Goal: Information Seeking & Learning: Learn about a topic

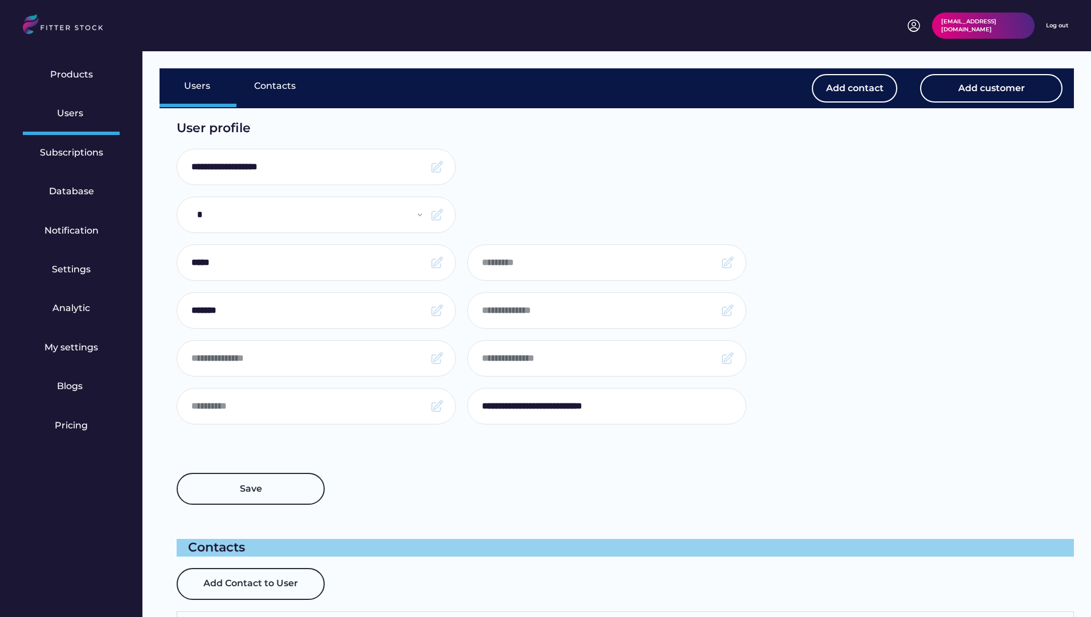
select select "*****"
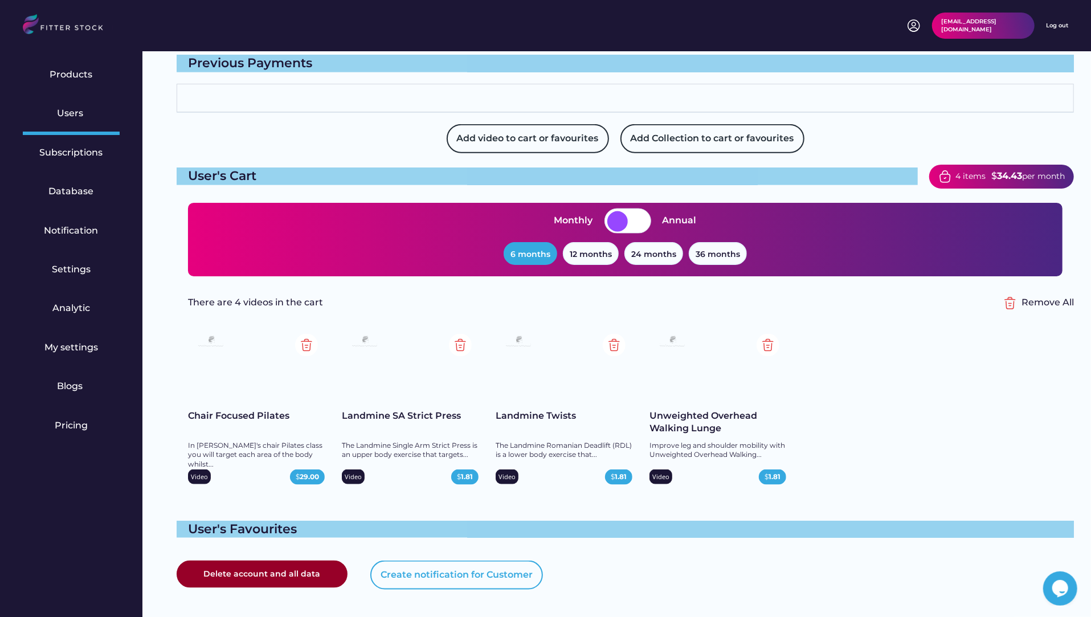
click at [1069, 31] on div "[EMAIL_ADDRESS][DOMAIN_NAME] Log out" at bounding box center [545, 25] width 1091 height 51
click at [1059, 26] on div "Log out" at bounding box center [1057, 26] width 22 height 8
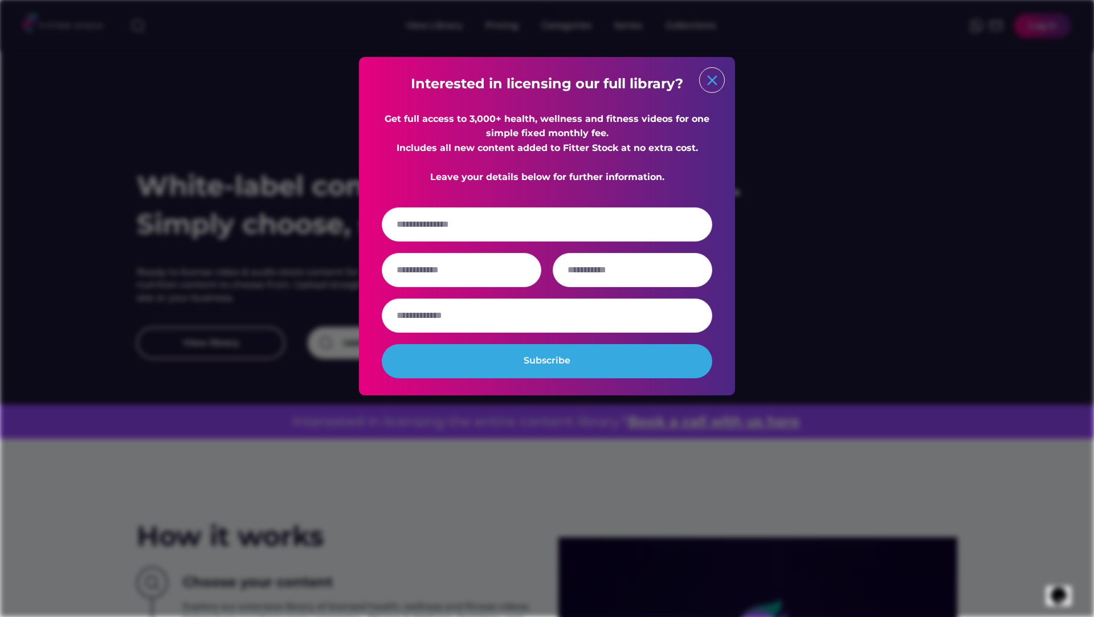
click at [709, 78] on text "close" at bounding box center [712, 80] width 17 height 17
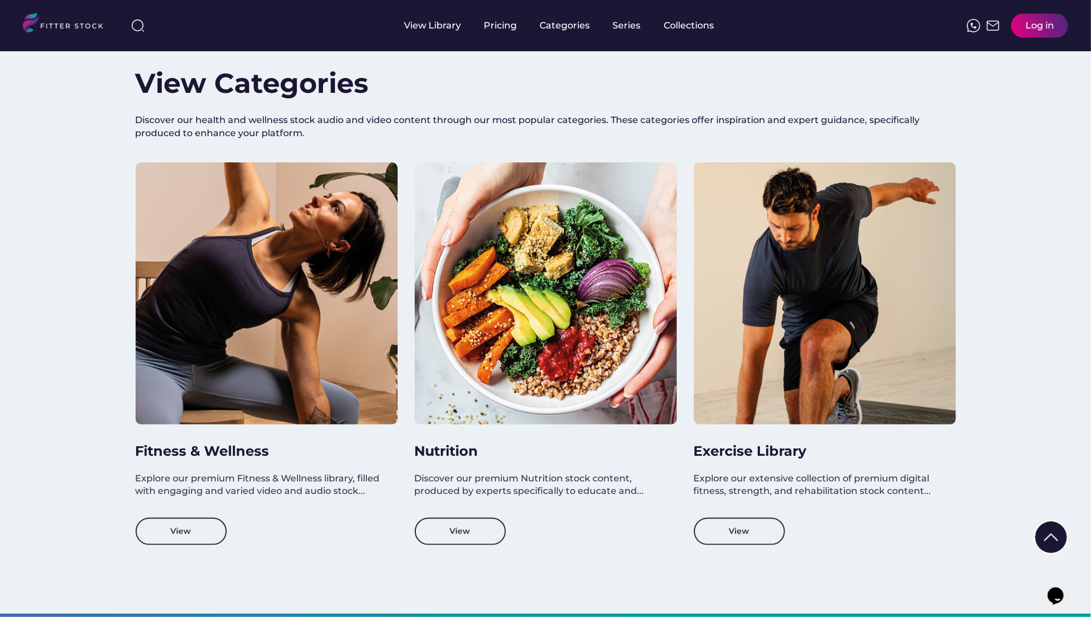
scroll to position [859, 0]
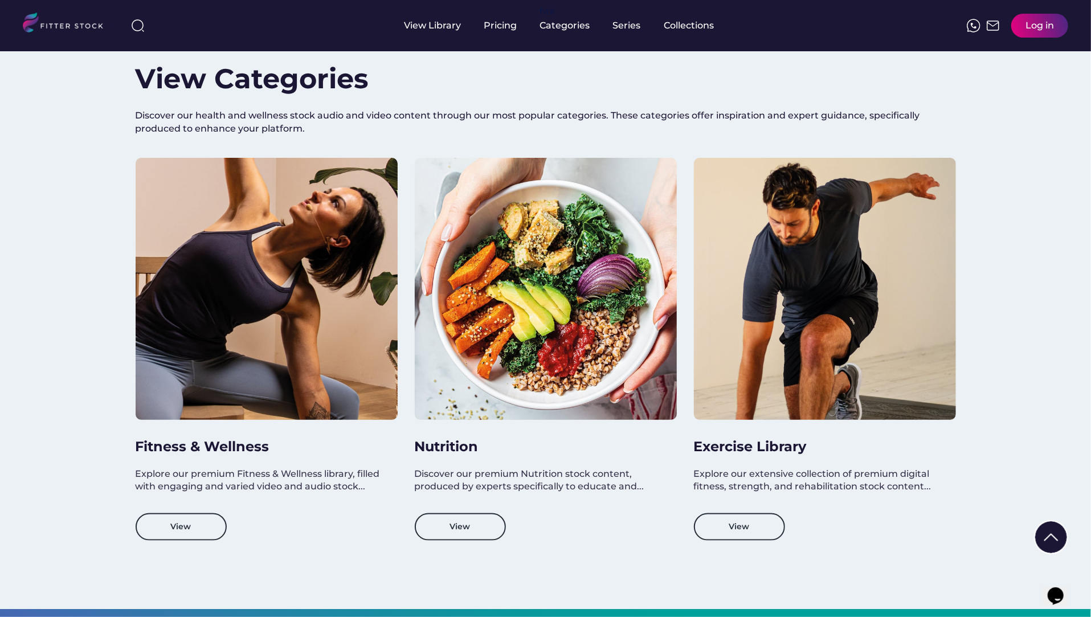
click at [225, 436] on div "Fitness & Wellness Explore our premium Fitness & Wellness library, filled with …" at bounding box center [267, 349] width 262 height 383
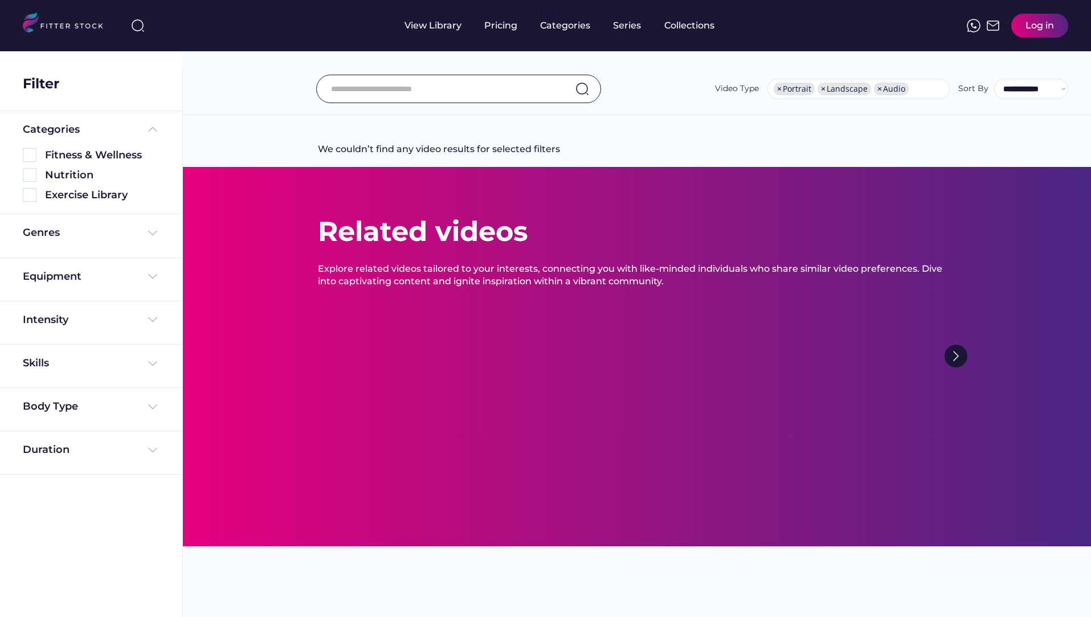
select select "**********"
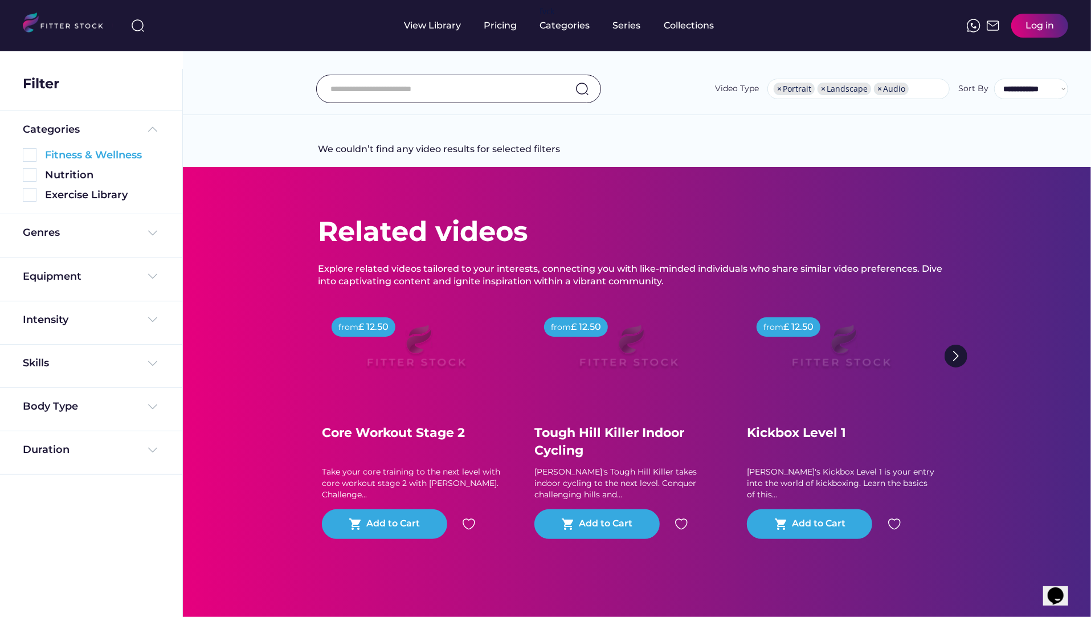
click at [31, 149] on img at bounding box center [30, 155] width 14 height 14
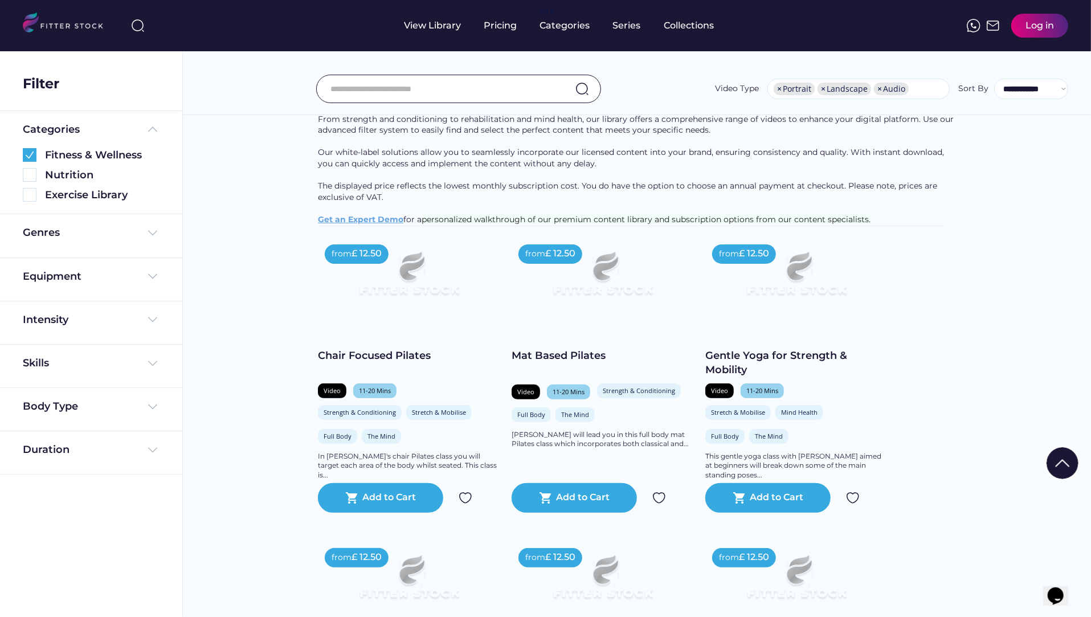
scroll to position [97, 0]
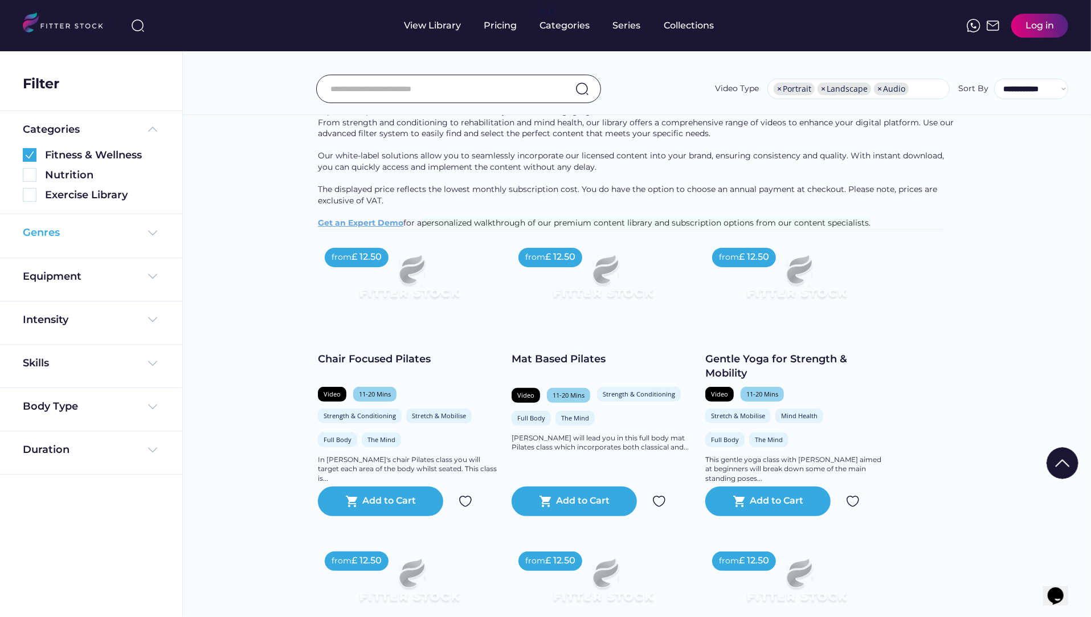
click at [44, 230] on div "Genres" at bounding box center [41, 233] width 37 height 14
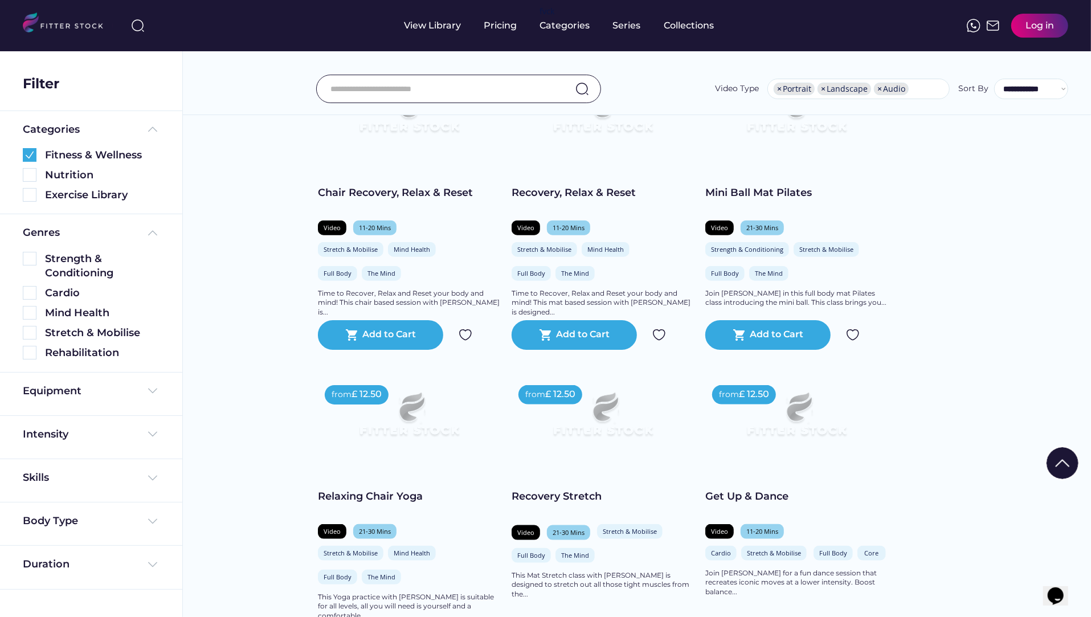
scroll to position [878, 0]
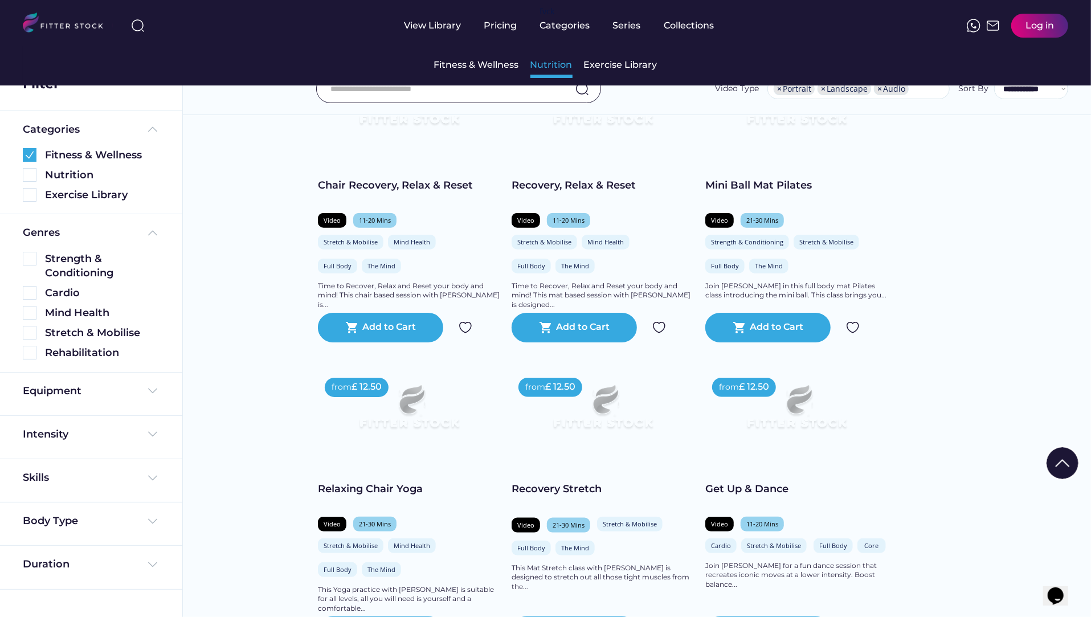
click at [558, 60] on div "Nutrition" at bounding box center [551, 65] width 42 height 13
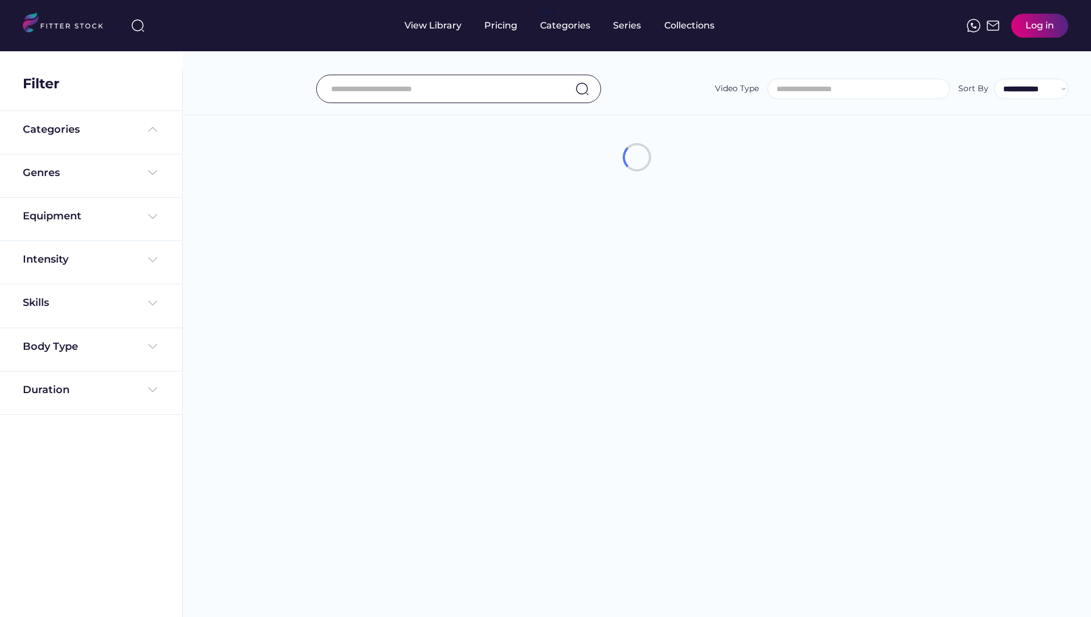
select select
select select "**********"
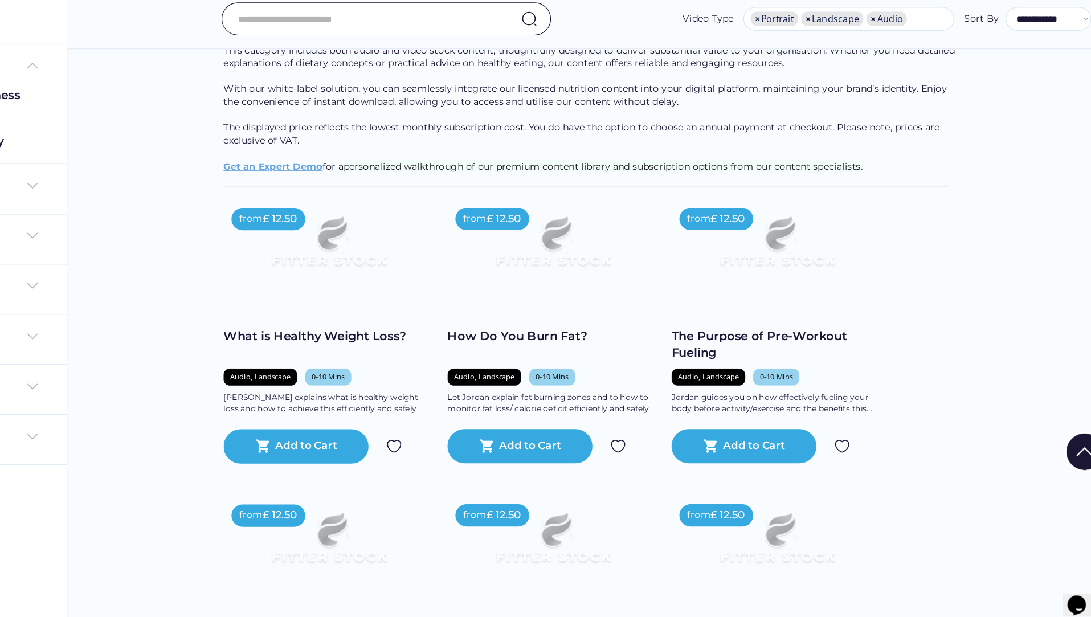
scroll to position [103, 0]
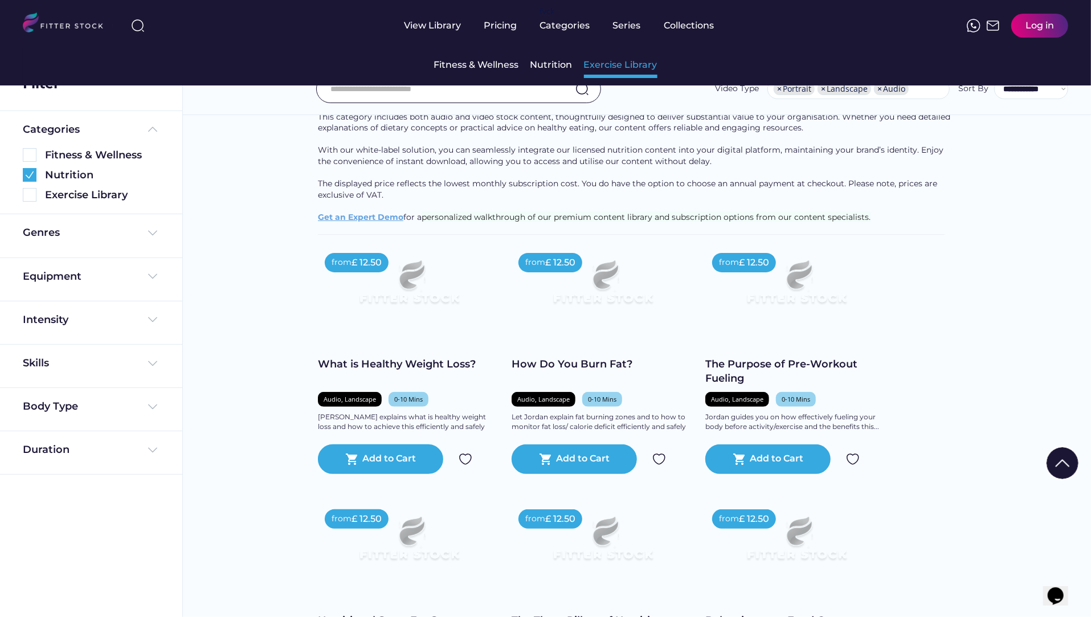
click at [594, 68] on div "Exercise Library" at bounding box center [620, 65] width 73 height 13
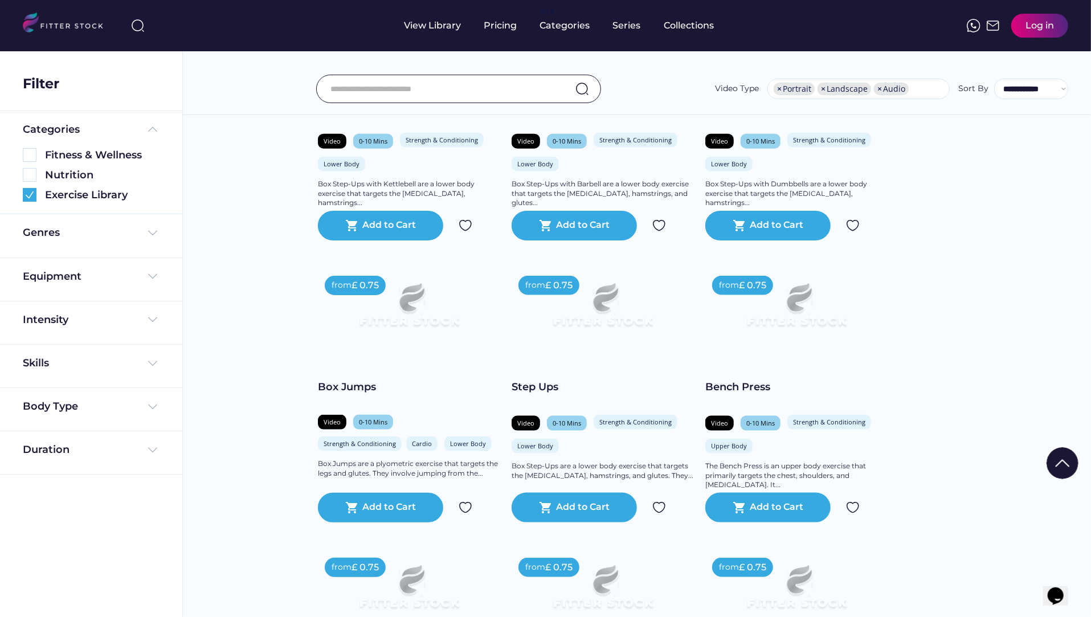
scroll to position [938, 0]
click at [615, 35] on div "Series" at bounding box center [627, 25] width 28 height 51
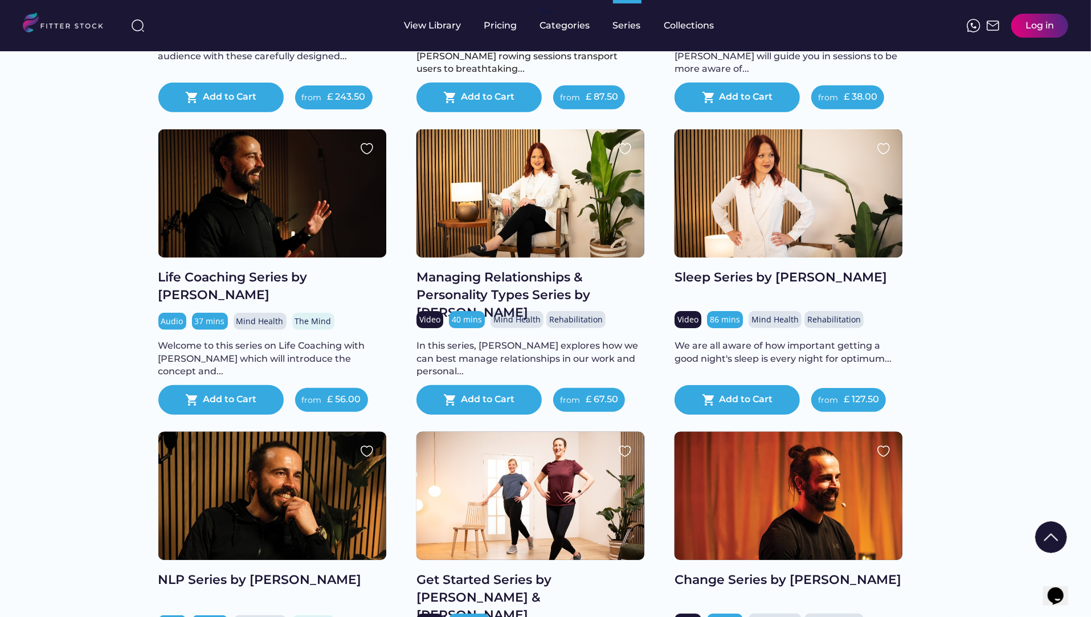
scroll to position [699, 0]
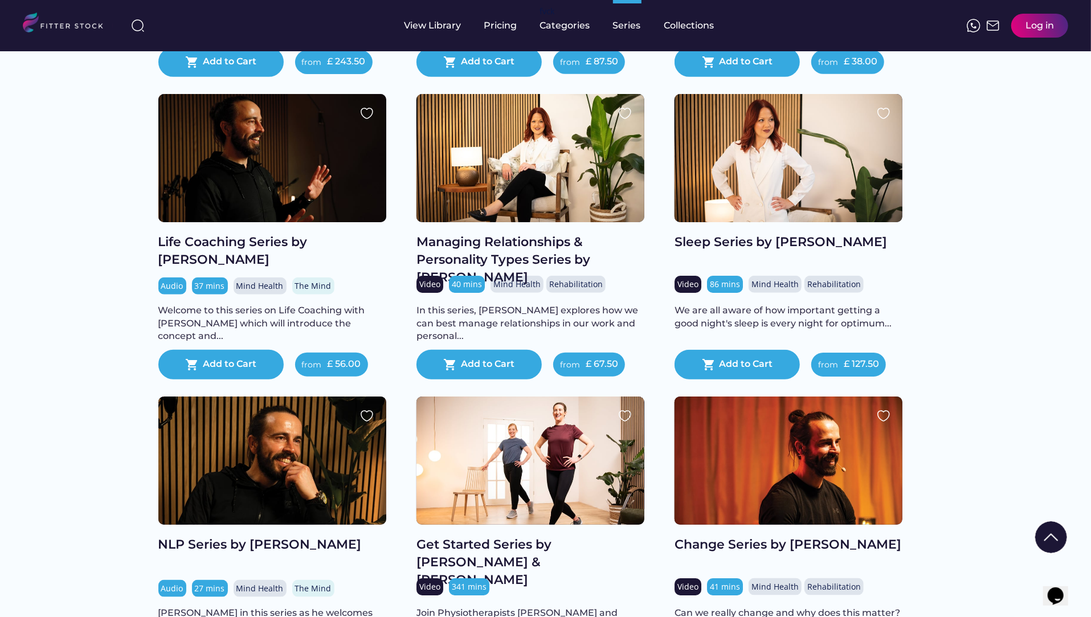
click at [506, 268] on div "Managing Relationships & Personality Types Series by [PERSON_NAME]" at bounding box center [530, 260] width 228 height 52
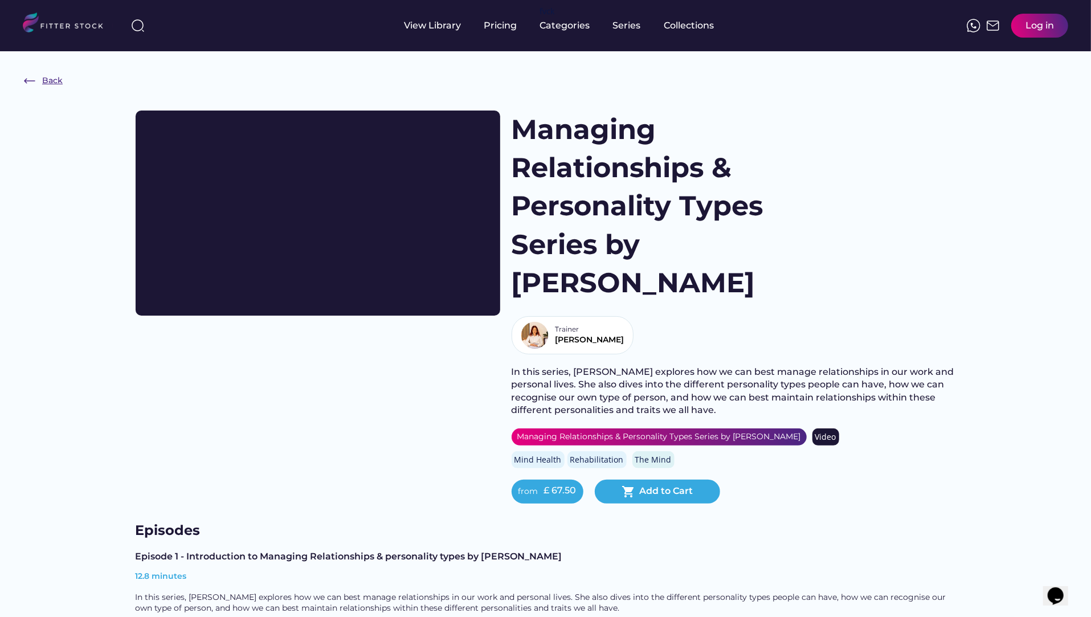
click at [54, 79] on div "Back" at bounding box center [52, 80] width 21 height 11
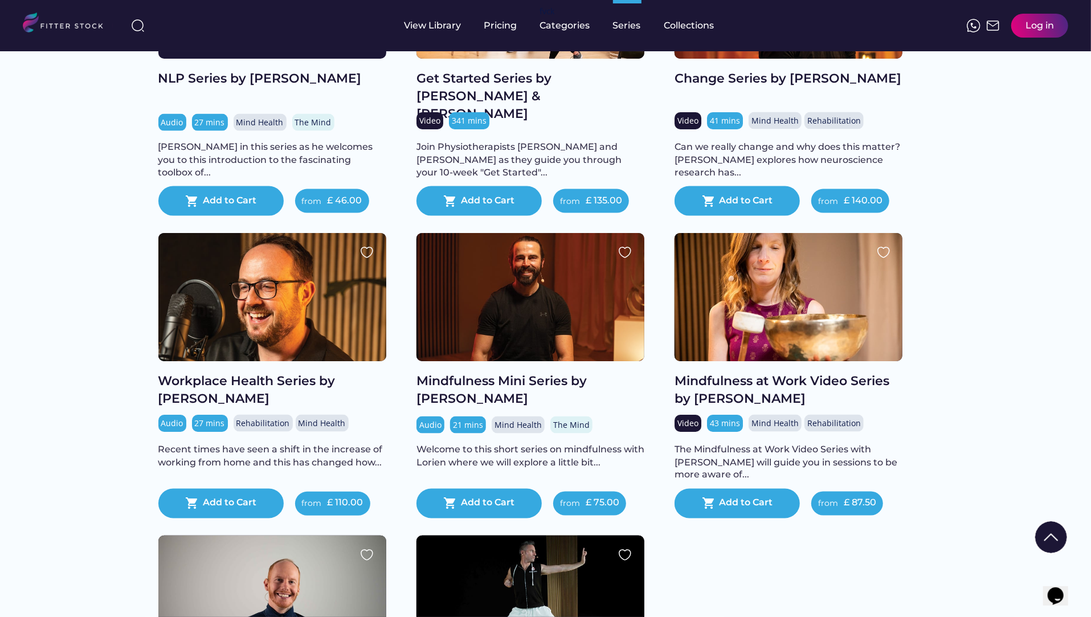
scroll to position [1188, 0]
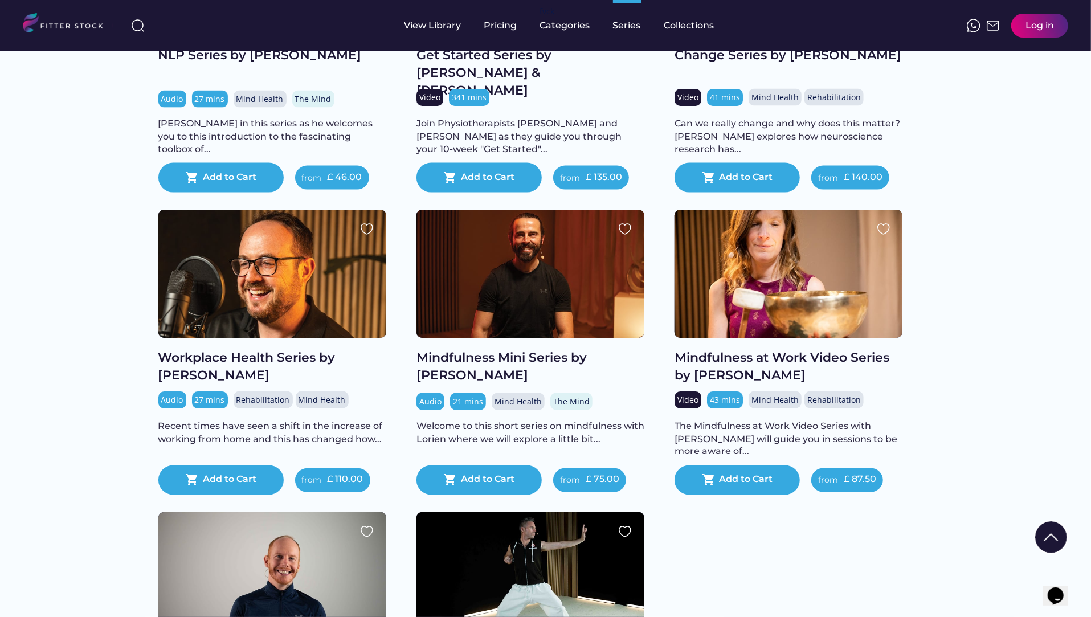
click at [291, 366] on div "Workplace Health Series by [PERSON_NAME]" at bounding box center [272, 366] width 228 height 35
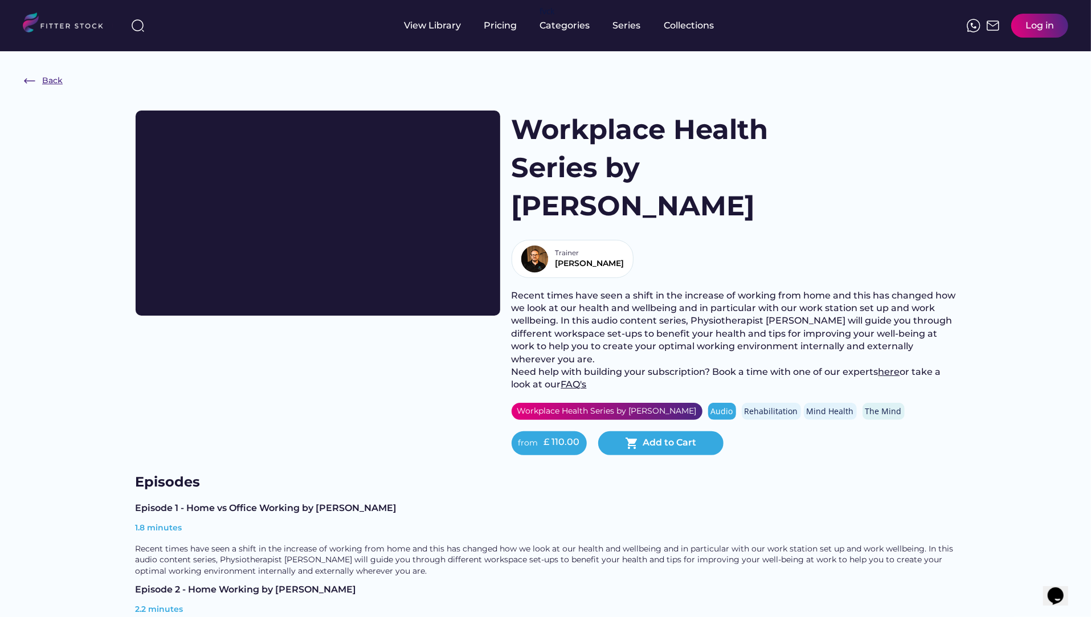
click at [58, 87] on div "Back" at bounding box center [43, 81] width 40 height 14
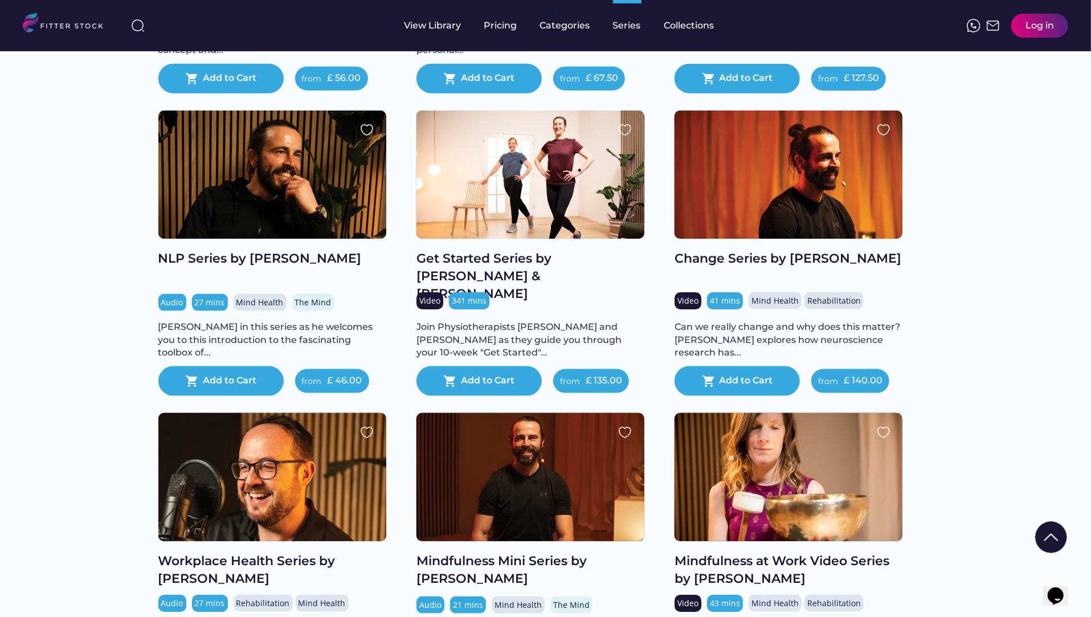
scroll to position [966, 0]
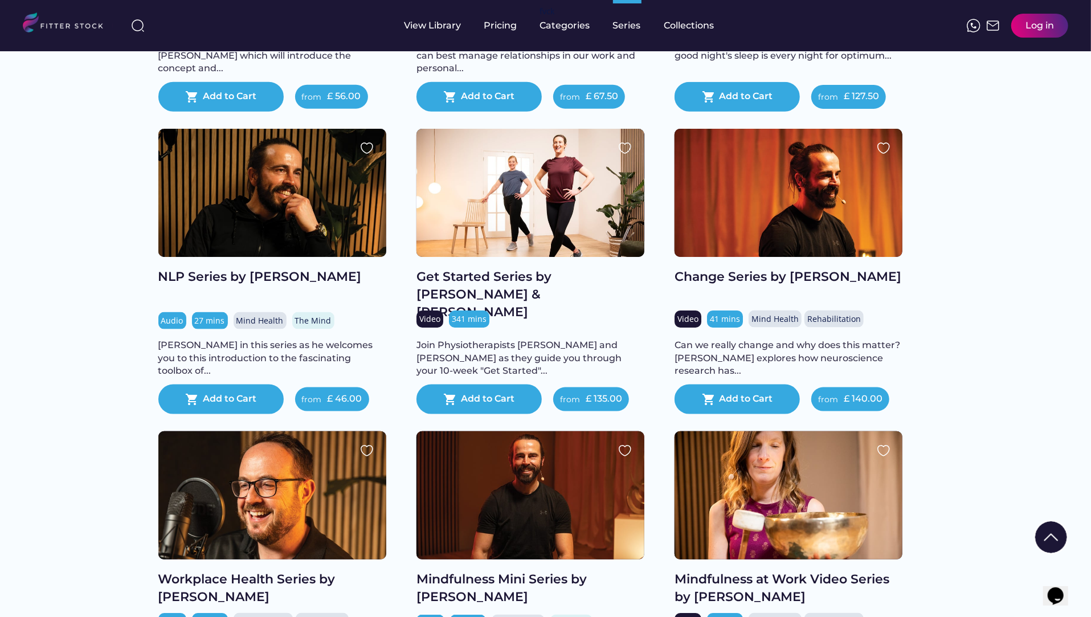
click at [573, 281] on div "Get Started Series by [PERSON_NAME] & [PERSON_NAME]" at bounding box center [530, 294] width 228 height 52
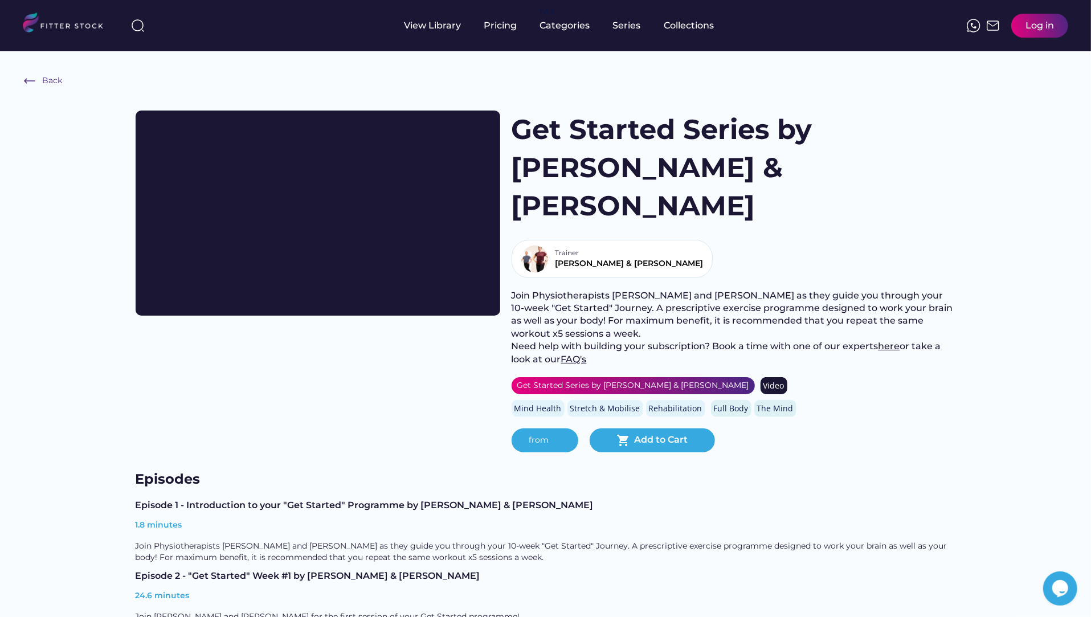
click at [62, 84] on div "Back" at bounding box center [52, 80] width 20 height 11
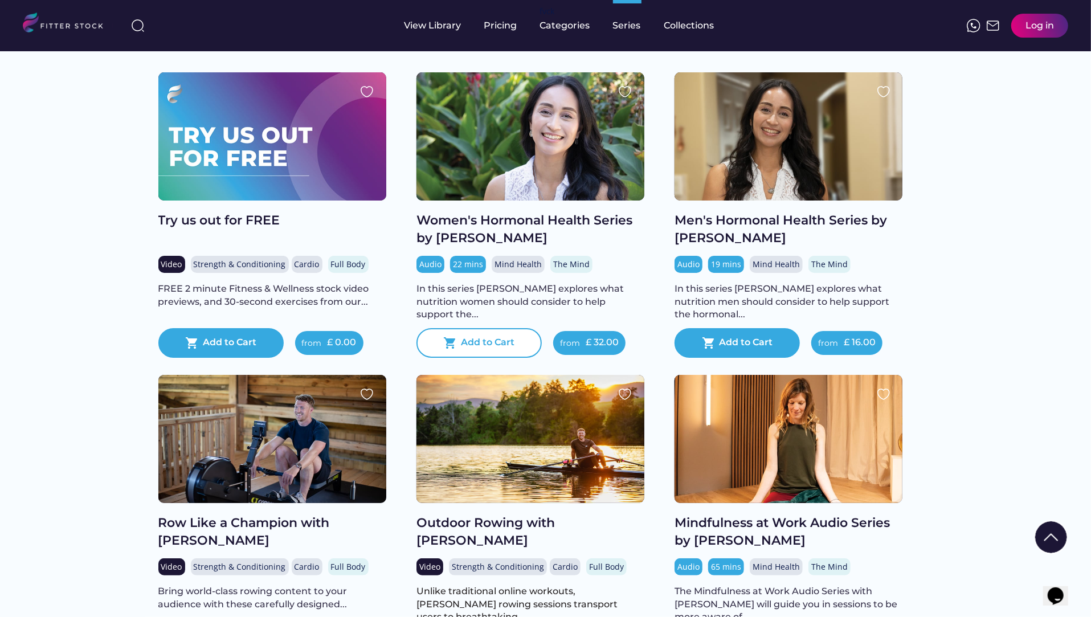
scroll to position [115, 0]
